Goal: Information Seeking & Learning: Check status

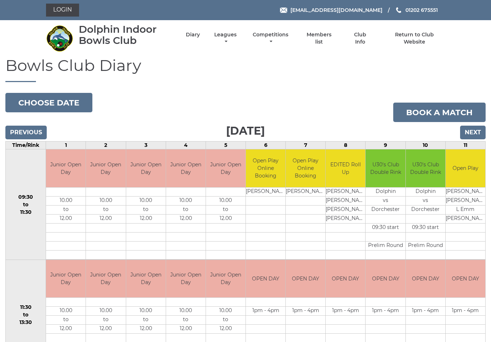
click at [476, 132] on input "Next" at bounding box center [473, 132] width 26 height 14
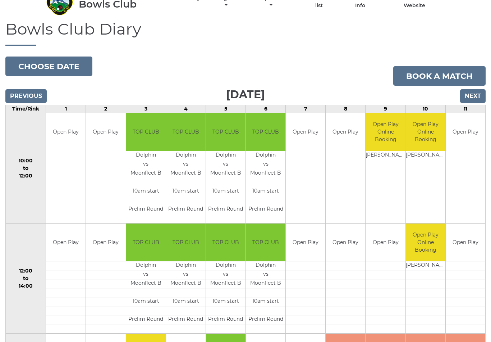
scroll to position [36, 0]
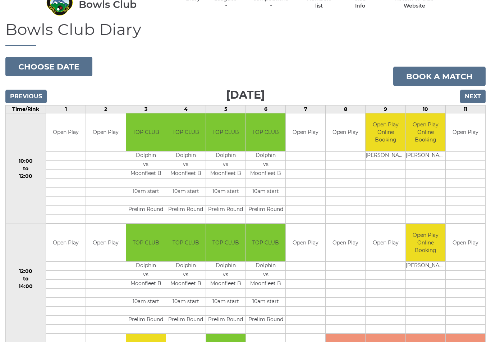
click at [472, 98] on input "Next" at bounding box center [473, 97] width 26 height 14
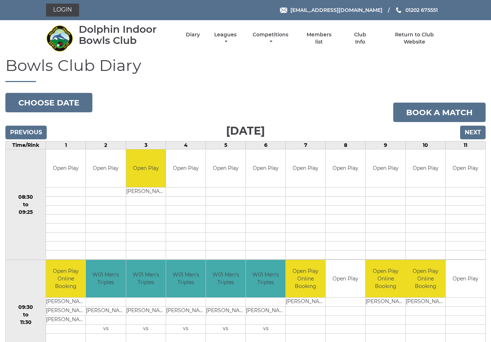
click at [475, 130] on input "Next" at bounding box center [473, 132] width 26 height 14
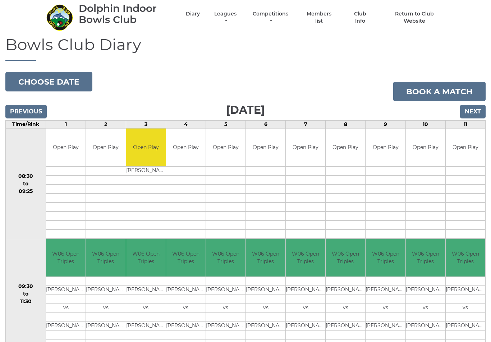
scroll to position [21, 0]
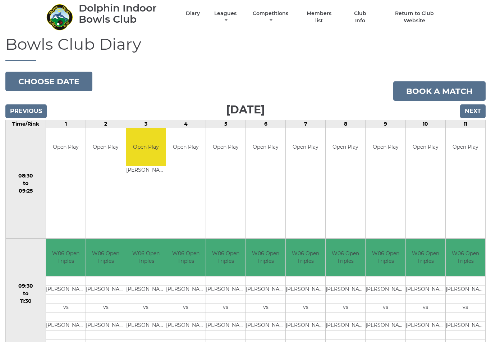
click at [478, 106] on input "Next" at bounding box center [473, 111] width 26 height 14
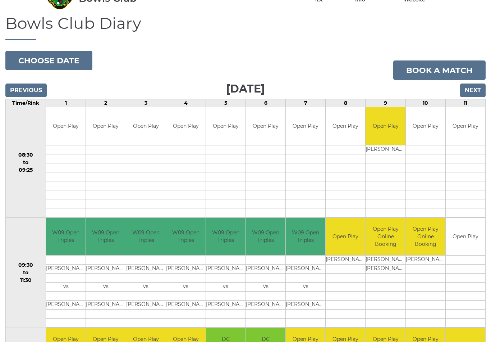
scroll to position [33, 0]
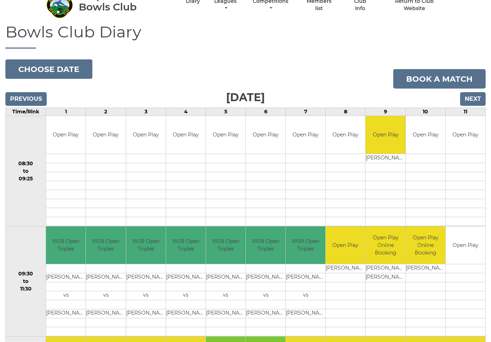
click at [473, 96] on input "Next" at bounding box center [473, 99] width 26 height 14
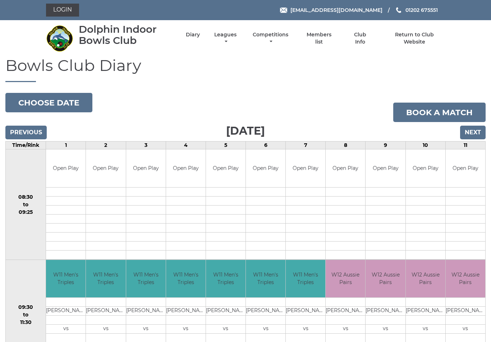
click at [23, 129] on input "Previous" at bounding box center [25, 132] width 41 height 14
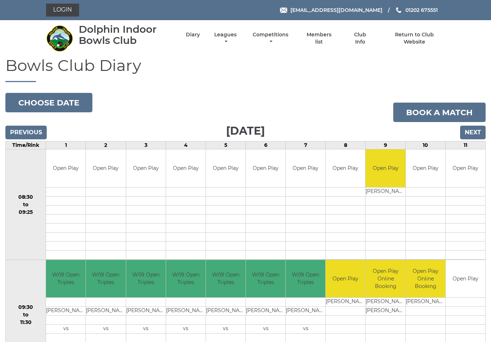
click at [24, 132] on input "Previous" at bounding box center [25, 132] width 41 height 14
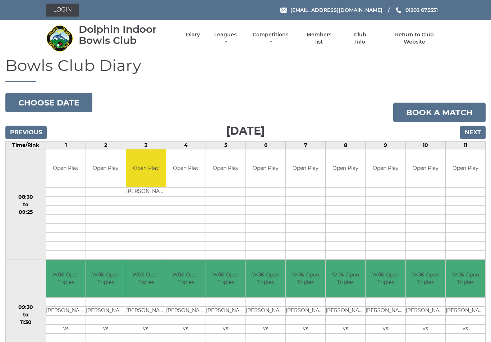
click at [25, 130] on input "Previous" at bounding box center [25, 132] width 41 height 14
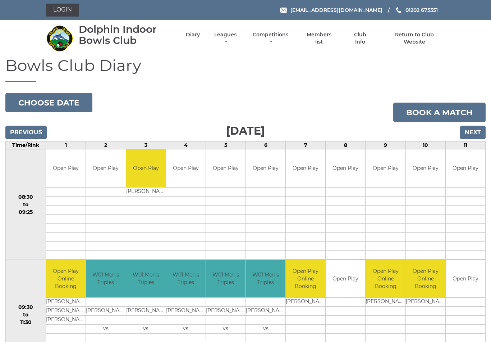
click at [235, 37] on link "Leagues" at bounding box center [225, 38] width 26 height 14
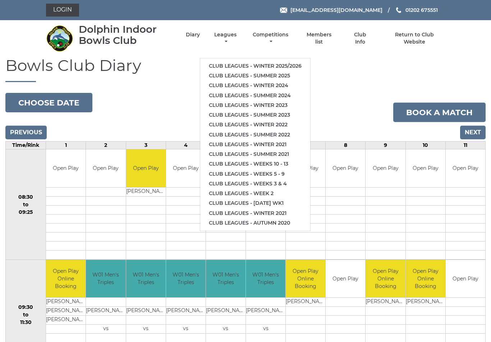
click at [278, 61] on link "Club leagues - Winter 2025/2026" at bounding box center [255, 66] width 110 height 10
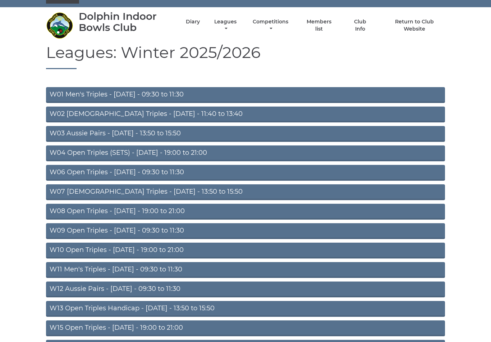
scroll to position [13, 0]
click at [153, 133] on link "W03 Aussie Pairs - [DATE] - 13:50 to 15:50" at bounding box center [245, 134] width 399 height 16
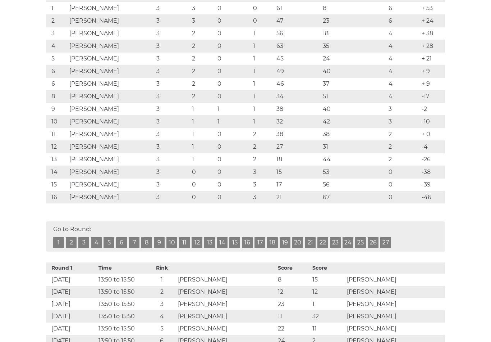
scroll to position [158, 0]
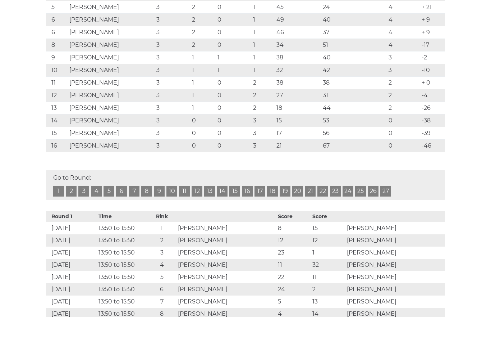
scroll to position [185, 0]
